Goal: Find specific page/section: Find specific page/section

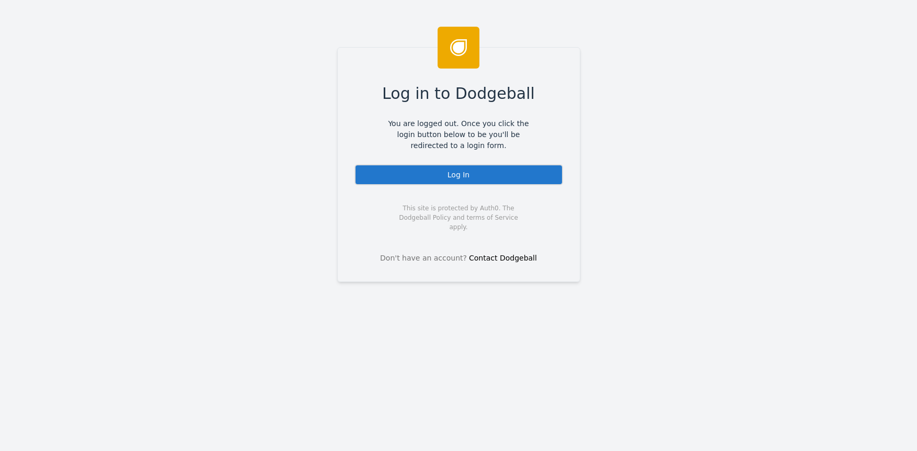
click at [411, 179] on div "Log In" at bounding box center [459, 174] width 209 height 21
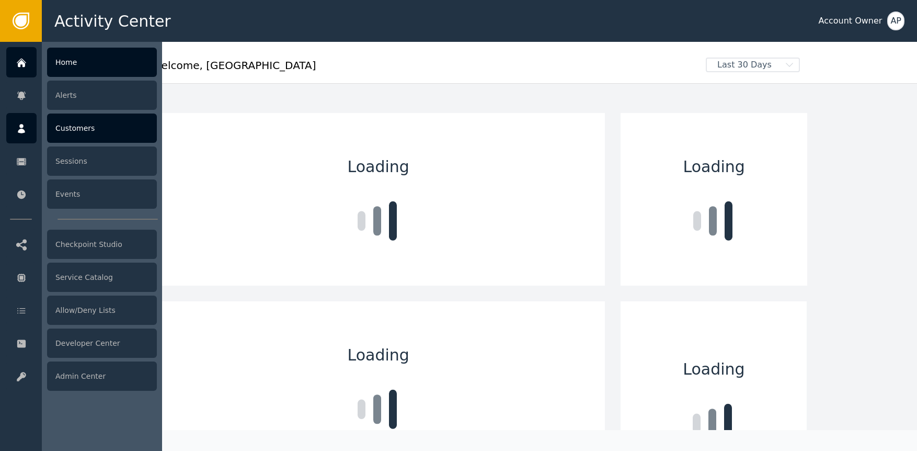
click at [20, 129] on icon at bounding box center [21, 129] width 10 height 12
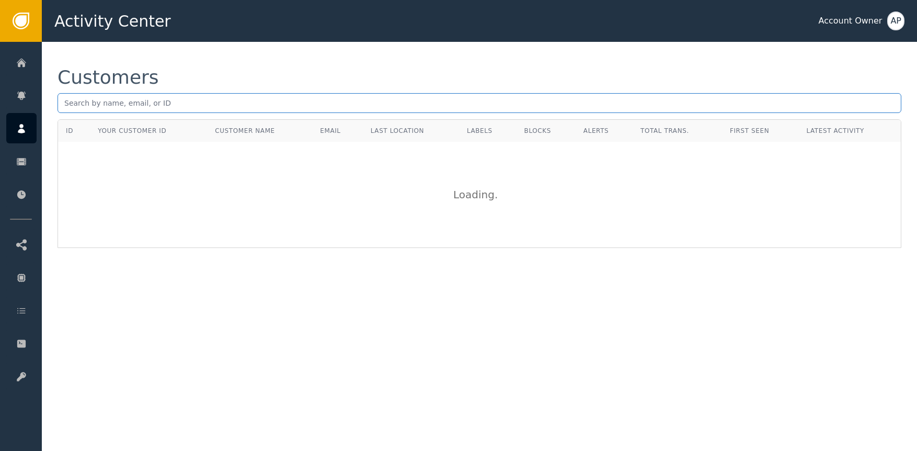
click at [129, 109] on input "text" at bounding box center [480, 103] width 844 height 20
paste input "mazen123@att.net"
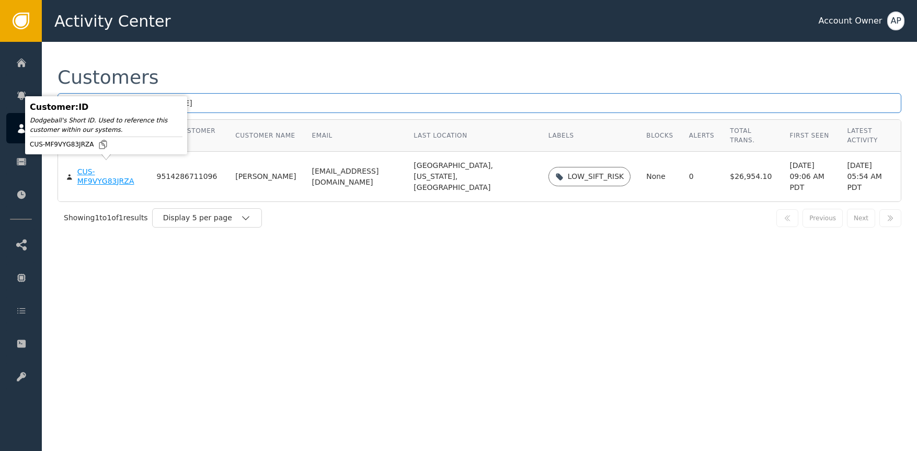
type input "mazen123@att.net"
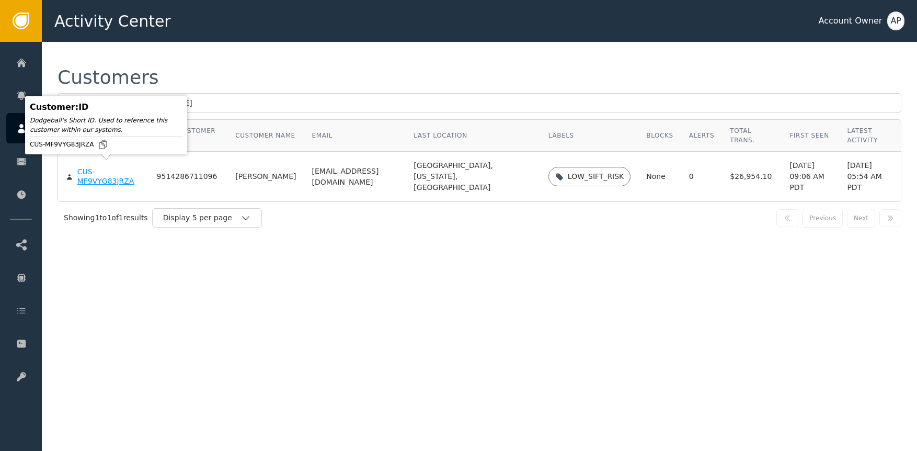
click at [100, 177] on div "CUS-MF9VYG83JRZA" at bounding box center [109, 176] width 64 height 18
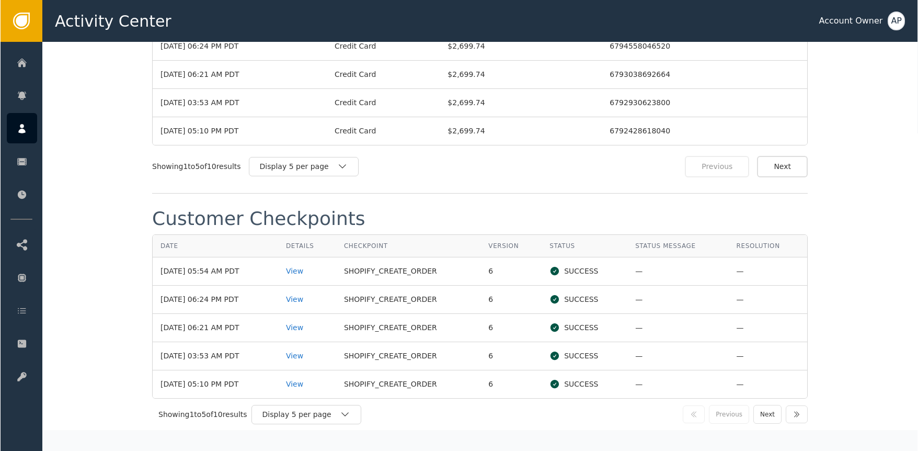
scroll to position [1170, 0]
